Goal: Task Accomplishment & Management: Manage account settings

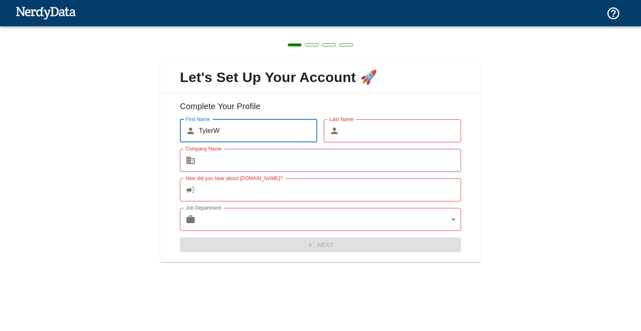
type input "Tyler"
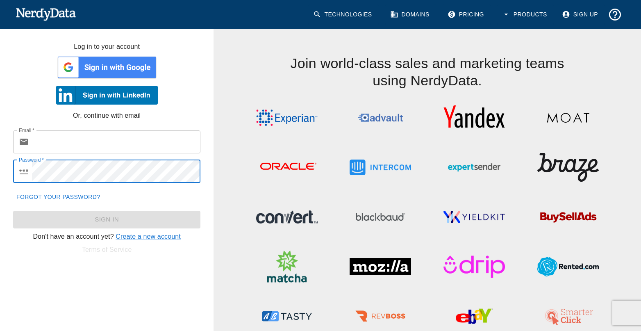
type input "[PERSON_NAME][EMAIL_ADDRESS][DOMAIN_NAME]"
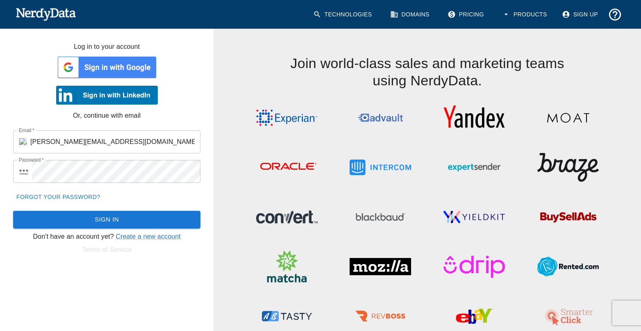
click at [105, 68] on img at bounding box center [107, 67] width 102 height 25
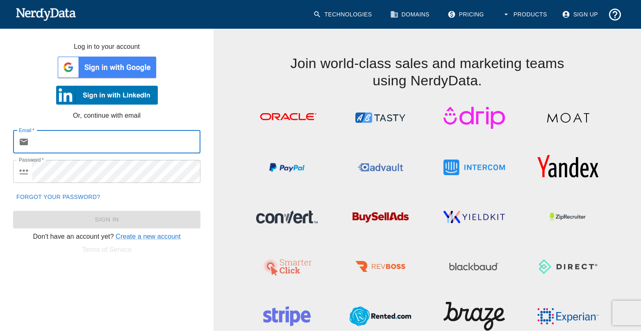
type input "tew@our-hometown.com"
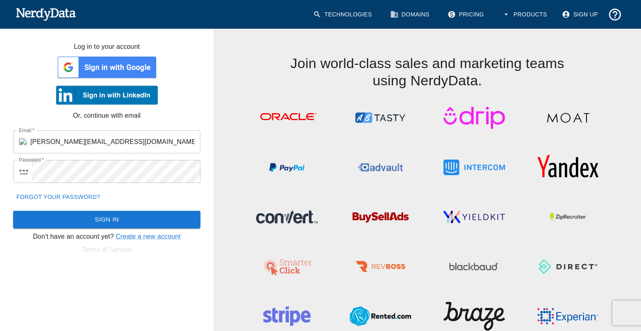
click at [118, 66] on img at bounding box center [107, 67] width 102 height 25
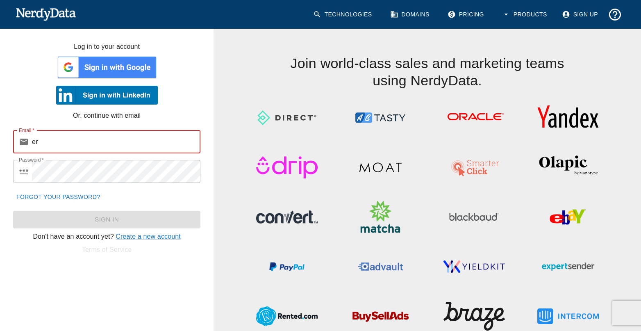
type input "e"
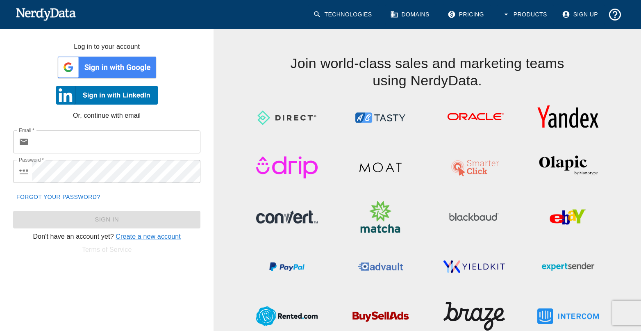
click at [107, 70] on img at bounding box center [107, 67] width 102 height 25
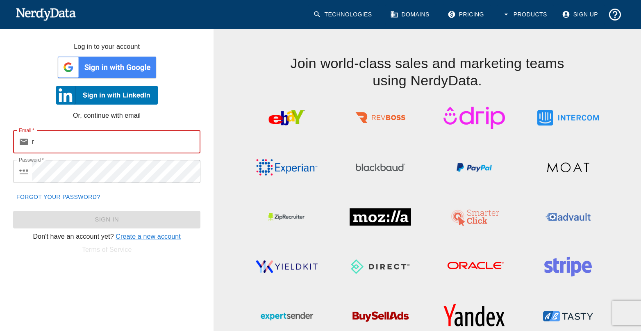
type input "r"
click at [121, 71] on img at bounding box center [107, 67] width 102 height 25
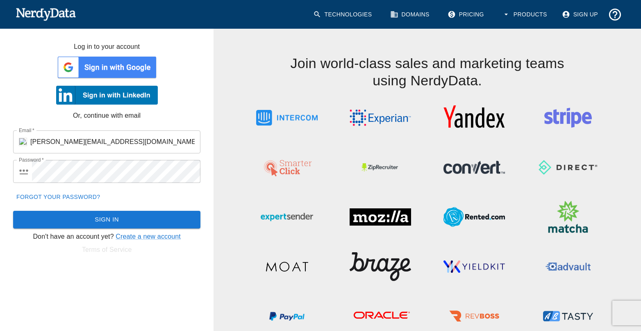
click at [104, 70] on img at bounding box center [107, 67] width 102 height 25
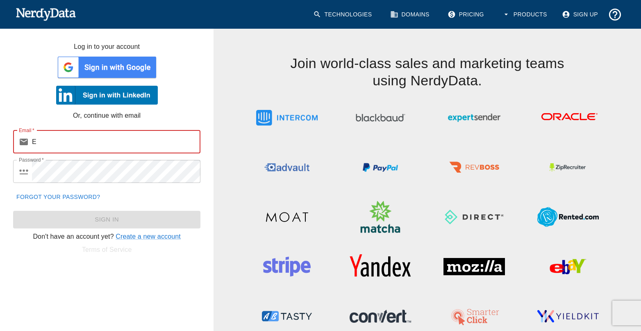
type input "E"
